Goal: Check status

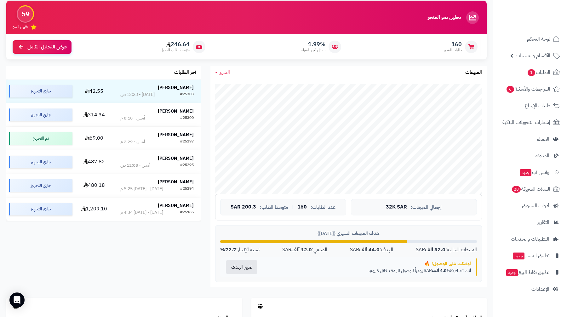
scroll to position [59, 0]
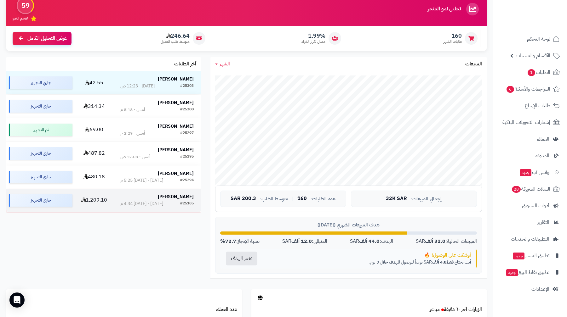
drag, startPoint x: 199, startPoint y: 62, endPoint x: 24, endPoint y: 211, distance: 230.1
click at [24, 211] on div "آخر الطلبات [PERSON_NAME] #25303 [DATE] - 12:23 ص 42.55 جاري التجهيز [PERSON_NA…" at bounding box center [103, 135] width 195 height 156
click at [35, 219] on div "تحليل نمو المتجر مرحلة النمو 59 تقييم النمو 160 طلبات الشهر 1.99% معدل تكرار ال…" at bounding box center [247, 141] width 490 height 298
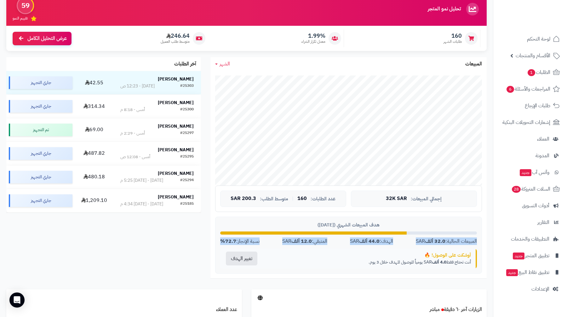
drag, startPoint x: 483, startPoint y: 240, endPoint x: 219, endPoint y: 243, distance: 263.9
click at [220, 243] on div "جاري التحميل... إجمالي المبيعات: 32K SAR عدد الطلبات: 160 | متوسط الطلب: 200.3 …" at bounding box center [348, 175] width 276 height 208
click at [219, 243] on div "هدف المبيعات الشهري ([DATE]) المبيعات الحالية: 32.0 ألف SAR الهدف: 44.0 ألف SAR…" at bounding box center [348, 245] width 267 height 57
drag, startPoint x: 219, startPoint y: 243, endPoint x: 478, endPoint y: 242, distance: 258.6
click at [478, 242] on div "هدف المبيعات الشهري ([DATE]) المبيعات الحالية: 32.0 ألف SAR الهدف: 44.0 ألف SAR…" at bounding box center [348, 245] width 267 height 57
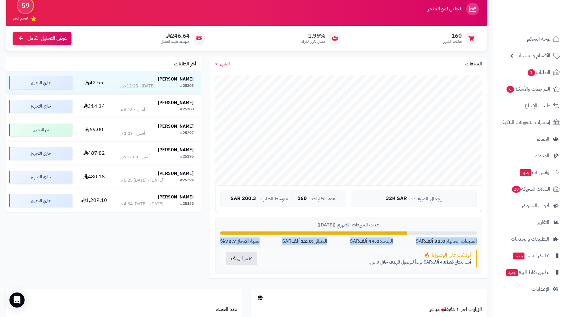
click at [478, 242] on div "هدف المبيعات الشهري ([DATE]) المبيعات الحالية: 32.0 ألف SAR الهدف: 44.0 ألف SAR…" at bounding box center [348, 245] width 267 height 57
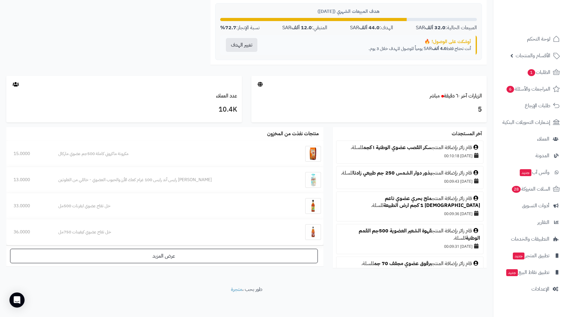
scroll to position [0, 0]
